Goal: Task Accomplishment & Management: Complete application form

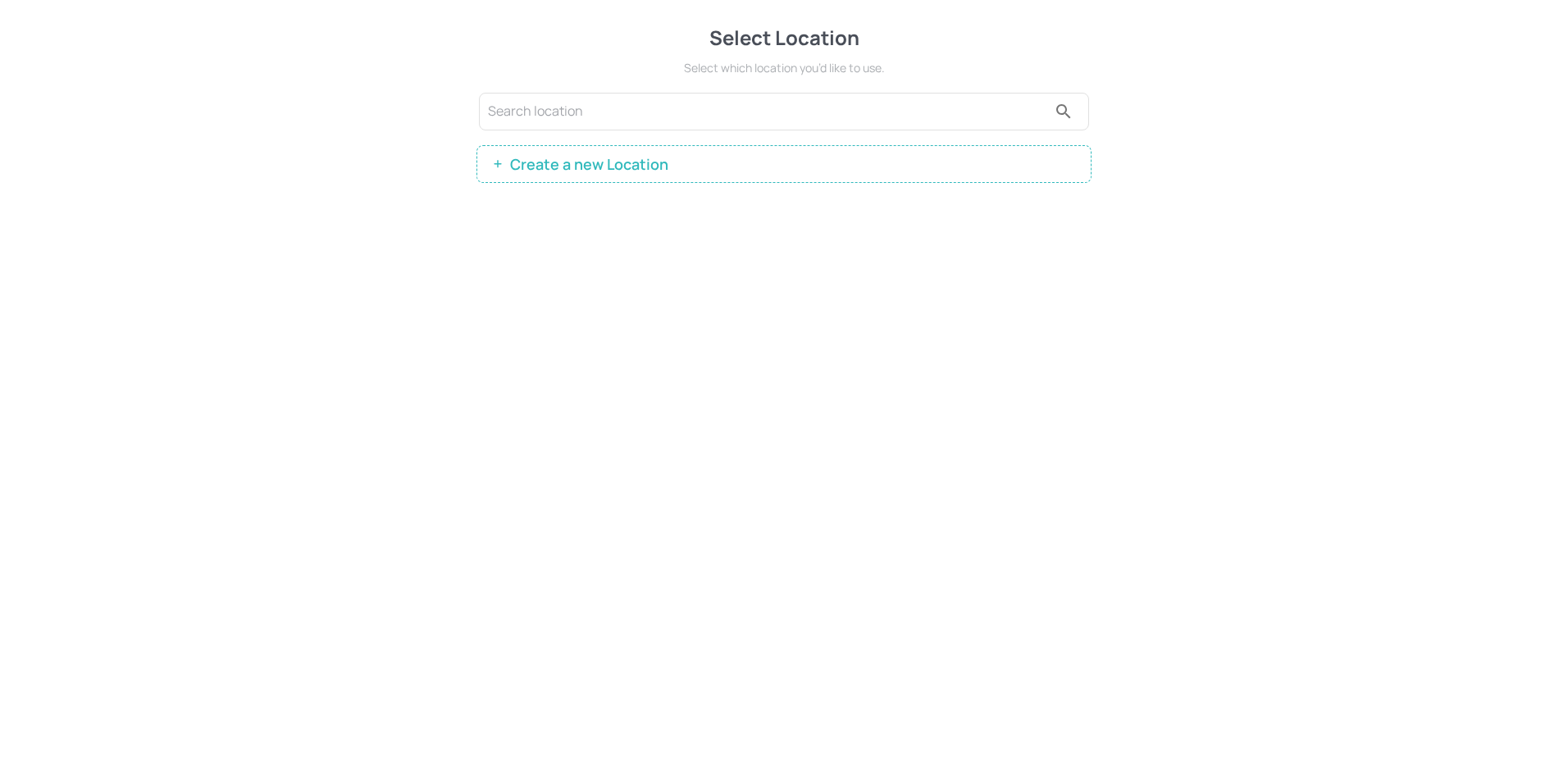
click at [637, 156] on span "Create a new Location" at bounding box center [589, 164] width 175 height 17
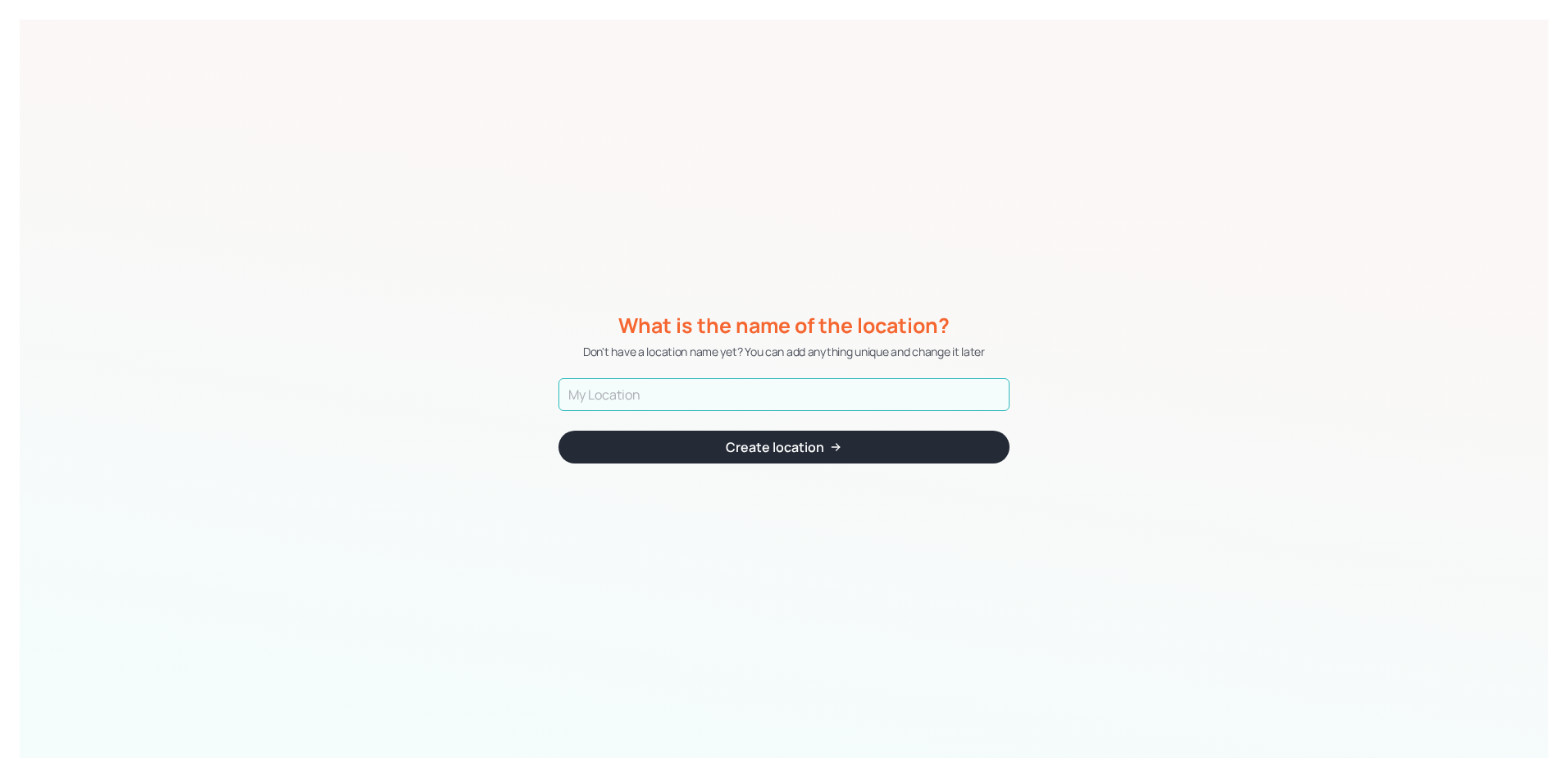
click at [656, 398] on input "text" at bounding box center [784, 395] width 451 height 33
click at [467, 404] on div "What is the name of the location? Don't have a location name yet? You can add a…" at bounding box center [784, 389] width 1529 height 739
click at [683, 389] on input "text" at bounding box center [784, 395] width 451 height 33
type input "Brisbane"
click at [762, 440] on div "Create location" at bounding box center [774, 447] width 98 height 13
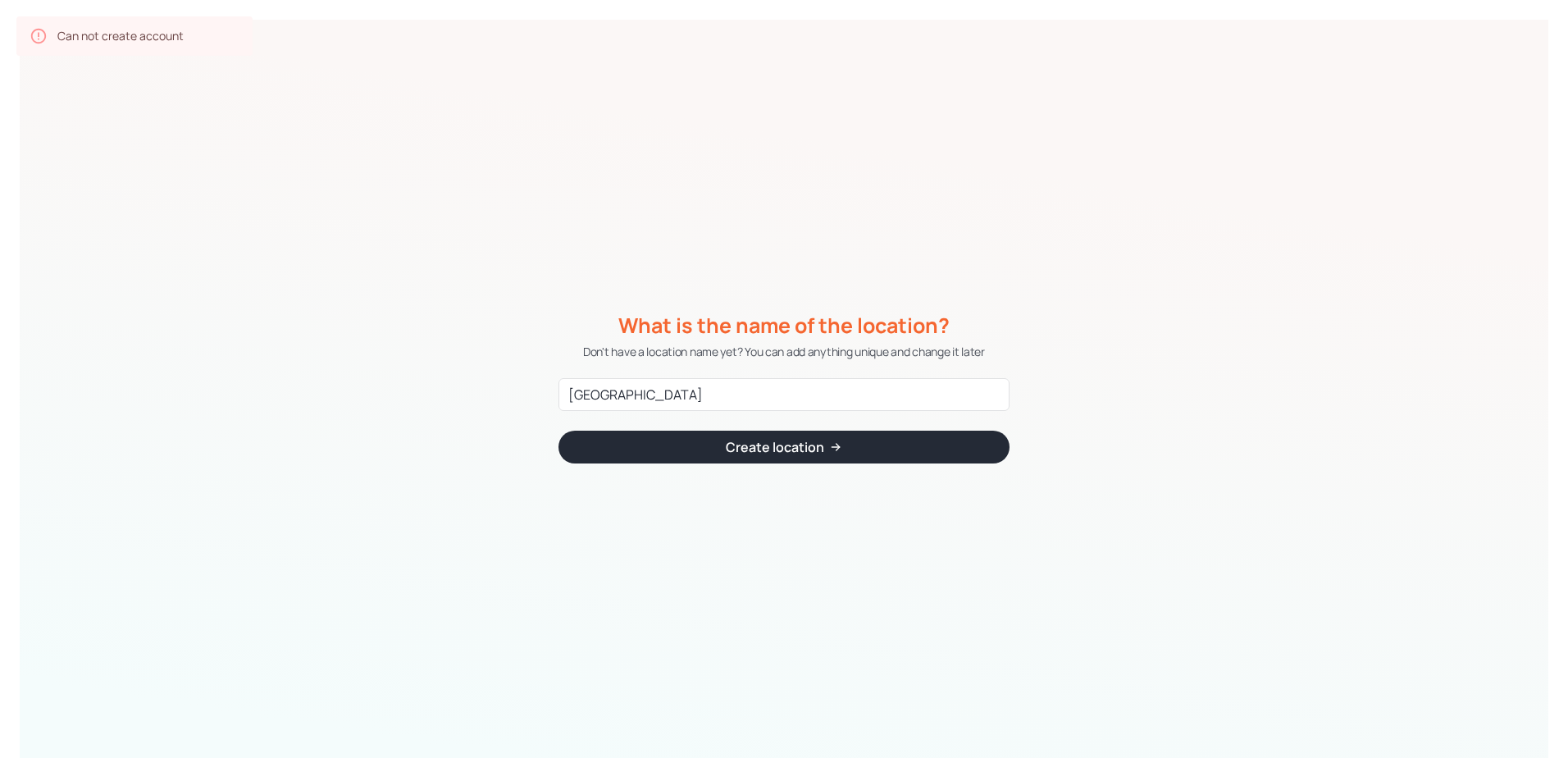
click at [762, 440] on div "Create location" at bounding box center [774, 447] width 98 height 13
click at [558, 249] on div "What is the name of the location? Don't have a location name yet? You can add a…" at bounding box center [784, 389] width 1529 height 739
